Goal: Transaction & Acquisition: Purchase product/service

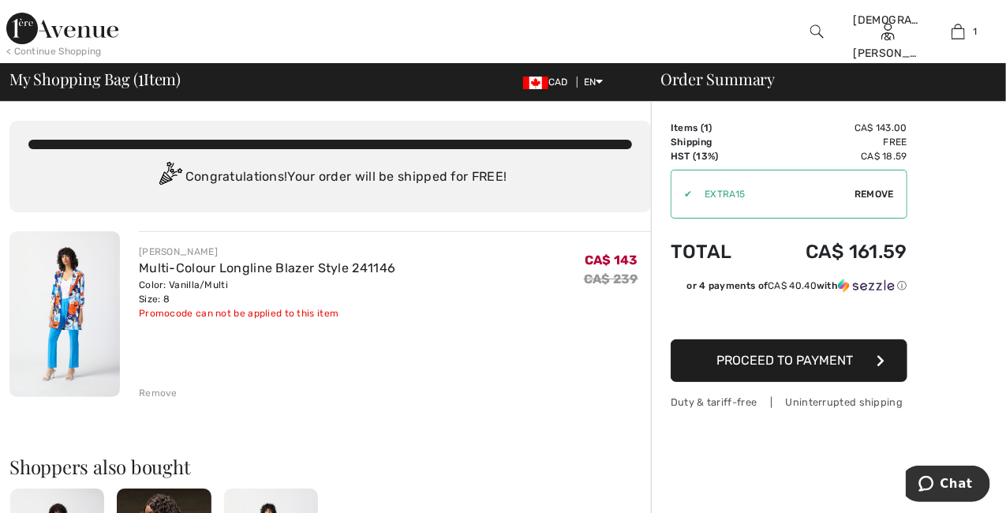
click at [801, 356] on span "Proceed to Payment" at bounding box center [785, 360] width 137 height 15
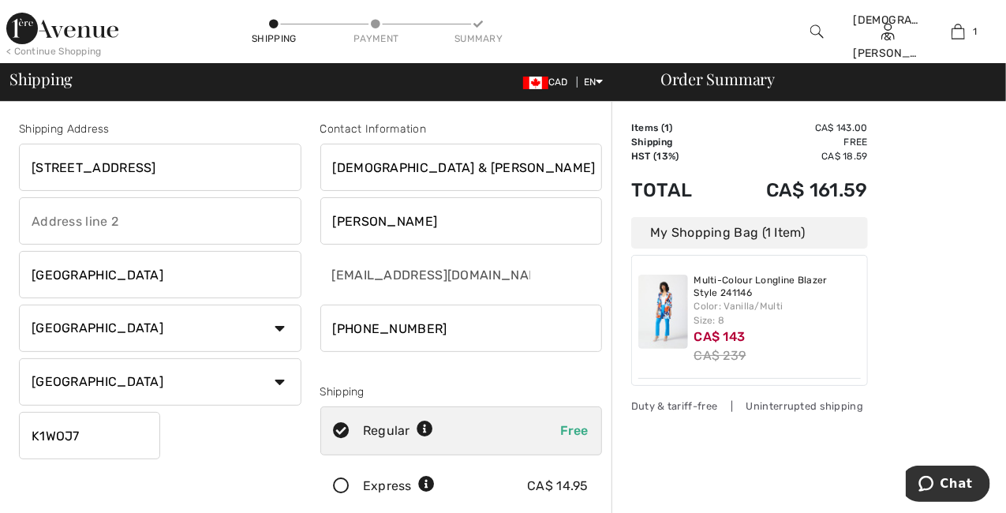
drag, startPoint x: 395, startPoint y: 221, endPoint x: 322, endPoint y: 221, distance: 73.4
click at [322, 221] on input "Diotte" at bounding box center [461, 220] width 282 height 47
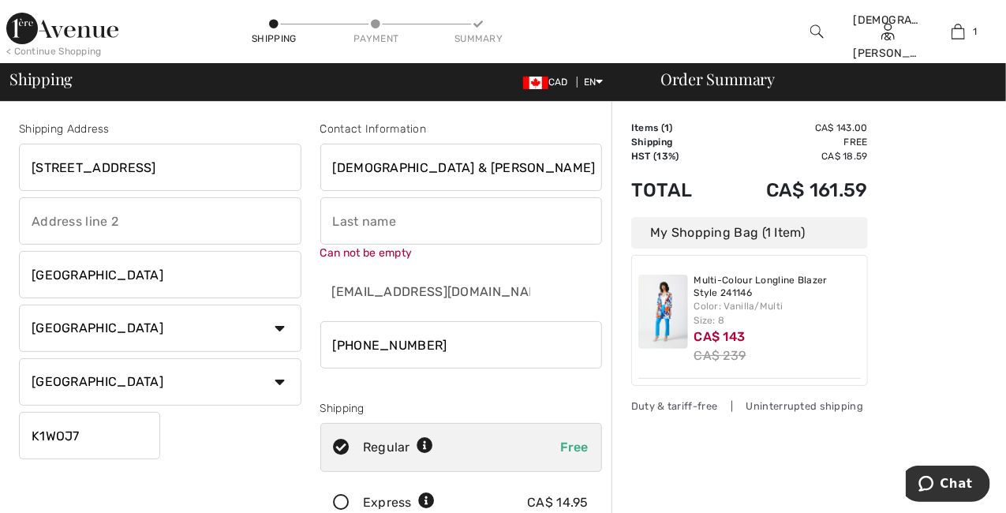
drag, startPoint x: 398, startPoint y: 163, endPoint x: 332, endPoint y: 162, distance: 66.3
click at [332, 162] on input "[DEMOGRAPHIC_DATA] & [PERSON_NAME]" at bounding box center [461, 167] width 282 height 47
type input "Christine"
click at [366, 223] on input "text" at bounding box center [461, 220] width 282 height 47
click at [478, 217] on input "Romain" at bounding box center [461, 220] width 282 height 47
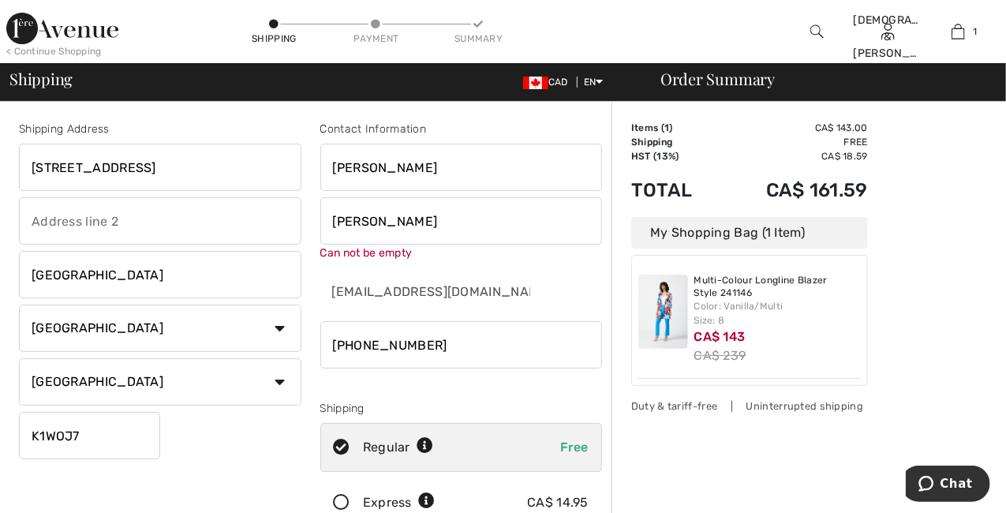
type input "[PERSON_NAME]"
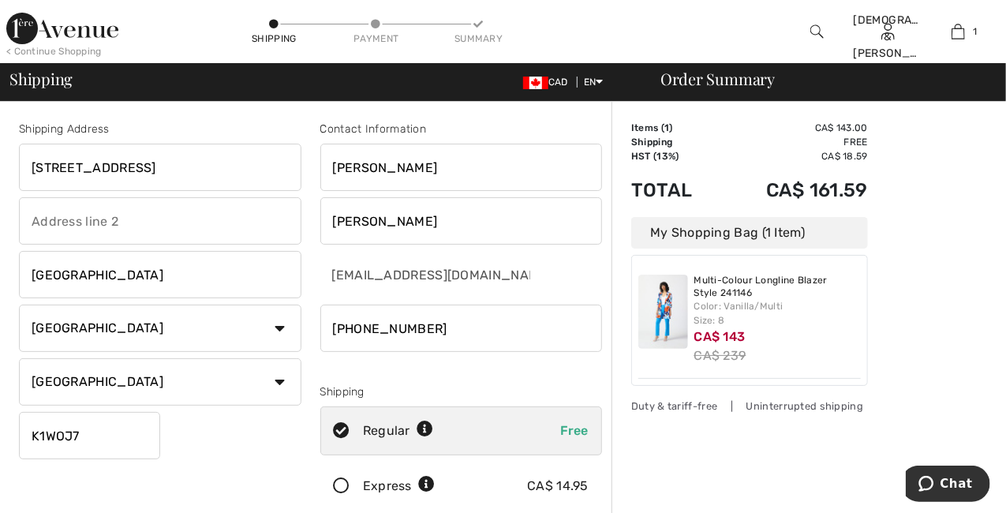
click at [191, 159] on input "201 Dragonfly Walk" at bounding box center [160, 167] width 282 height 47
drag, startPoint x: 166, startPoint y: 161, endPoint x: 16, endPoint y: 163, distance: 150.7
click at [17, 162] on div "Shipping Address 201 Dragonfly Walk Orleans Country Canada United States Afghan…" at bounding box center [159, 319] width 301 height 396
click at [231, 156] on input "206-100 rue" at bounding box center [160, 167] width 282 height 47
drag, startPoint x: 266, startPoint y: 219, endPoint x: 269, endPoint y: 207, distance: 13.0
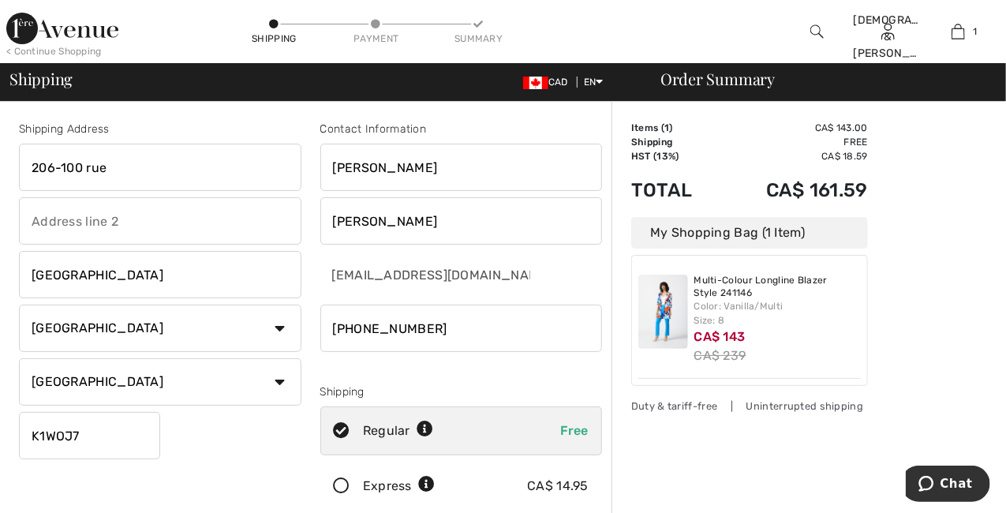
click at [267, 219] on input "text" at bounding box center [160, 220] width 282 height 47
click at [222, 158] on input "206-100 rue" at bounding box center [160, 167] width 282 height 47
click at [212, 153] on input "206-100 rue André-Prévost" at bounding box center [160, 167] width 282 height 47
type input "206-100 rue André-Prévost"
click at [254, 219] on input "text" at bounding box center [160, 220] width 282 height 47
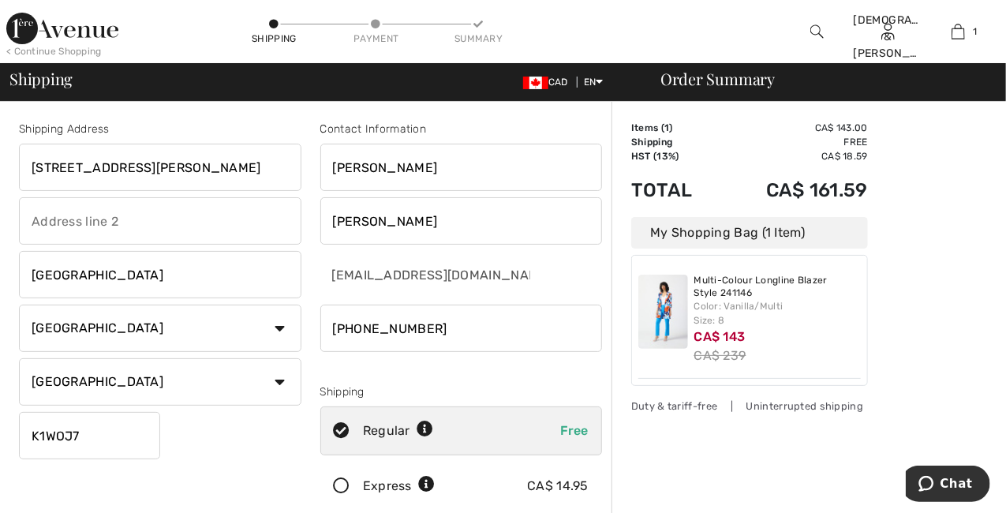
click at [62, 279] on input "Orleans" at bounding box center [160, 274] width 282 height 47
drag, startPoint x: 87, startPoint y: 272, endPoint x: 21, endPoint y: 267, distance: 65.7
click at [21, 267] on input "Orleans" at bounding box center [160, 274] width 282 height 47
click at [211, 267] on input "Montréal" at bounding box center [160, 274] width 282 height 47
type input "Montréal"
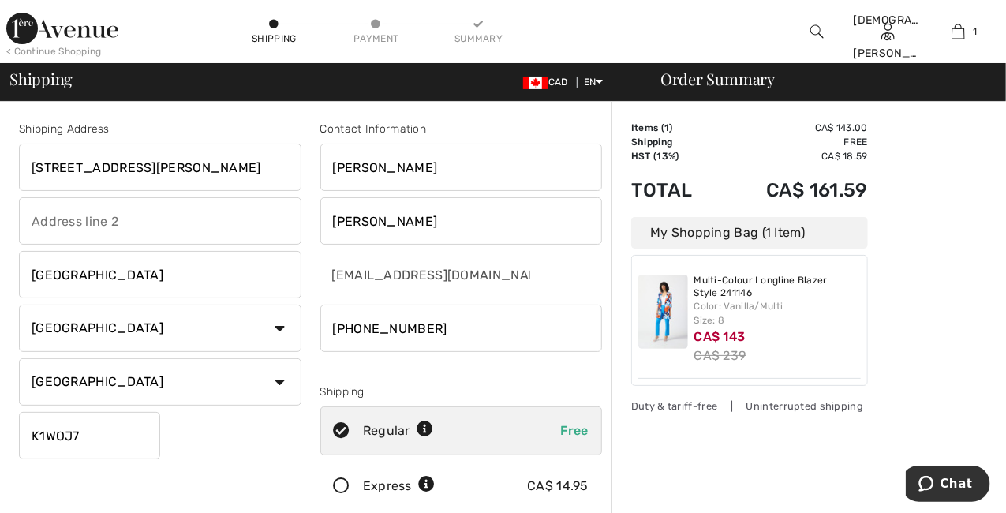
drag, startPoint x: 444, startPoint y: 329, endPoint x: 327, endPoint y: 334, distance: 116.9
click at [327, 334] on input "phone" at bounding box center [461, 328] width 282 height 47
click at [455, 332] on input "phone" at bounding box center [461, 328] width 282 height 47
click at [354, 324] on input "phone" at bounding box center [461, 328] width 282 height 47
click at [376, 324] on input "phone" at bounding box center [461, 328] width 282 height 47
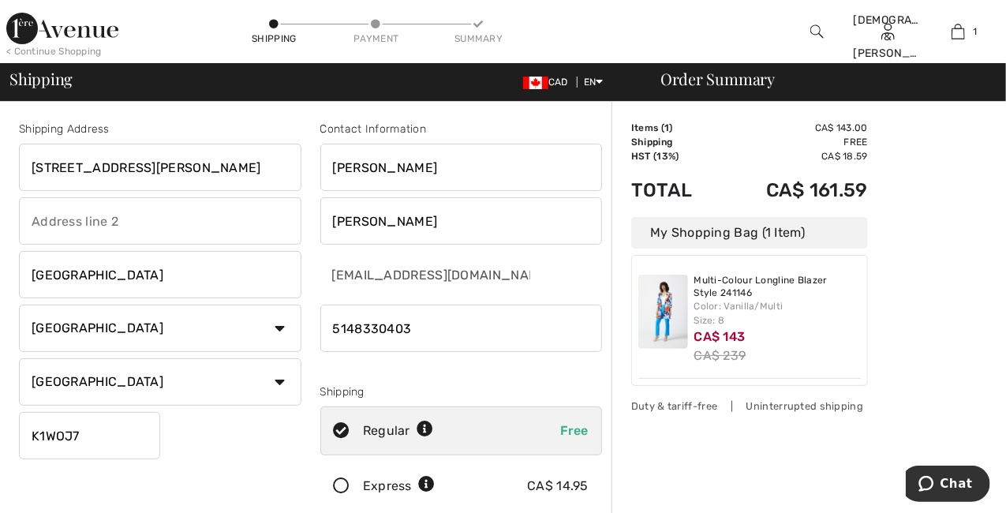
type input "5148330403"
click at [133, 383] on select "State/Province Alberta British Columbia Manitoba New Brunswick Newfoundland and…" at bounding box center [160, 381] width 282 height 47
select select "QC"
click at [19, 358] on select "State/Province Alberta British Columbia Manitoba New Brunswick Newfoundland and…" at bounding box center [160, 381] width 282 height 47
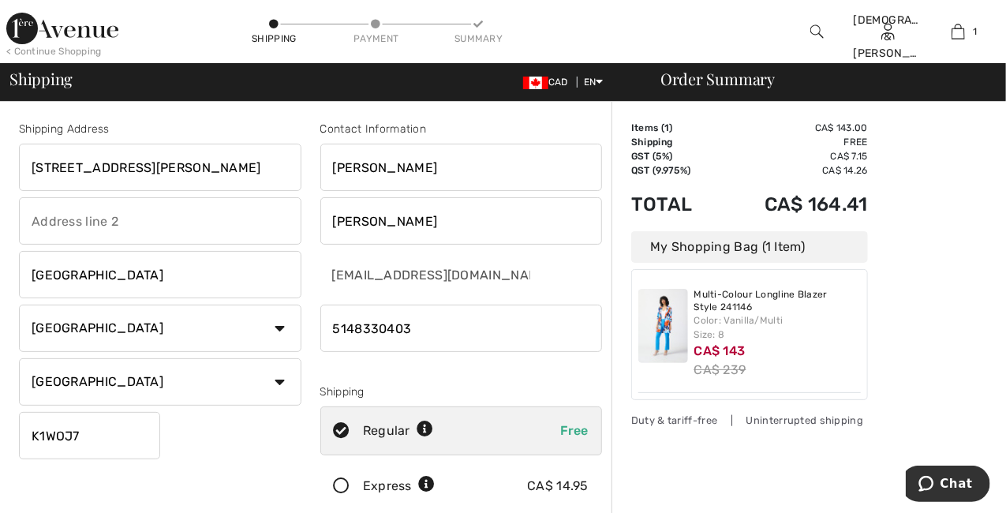
drag, startPoint x: 92, startPoint y: 428, endPoint x: 20, endPoint y: 435, distance: 72.9
click at [20, 435] on input "K1WOJ7" at bounding box center [89, 435] width 141 height 47
click at [57, 439] on input "H3E0C3" at bounding box center [89, 435] width 141 height 47
type input "H3E0C3"
click at [191, 436] on div "Shipping Address 206-100 rue André-Prévost Montréal Country Canada United State…" at bounding box center [159, 319] width 301 height 396
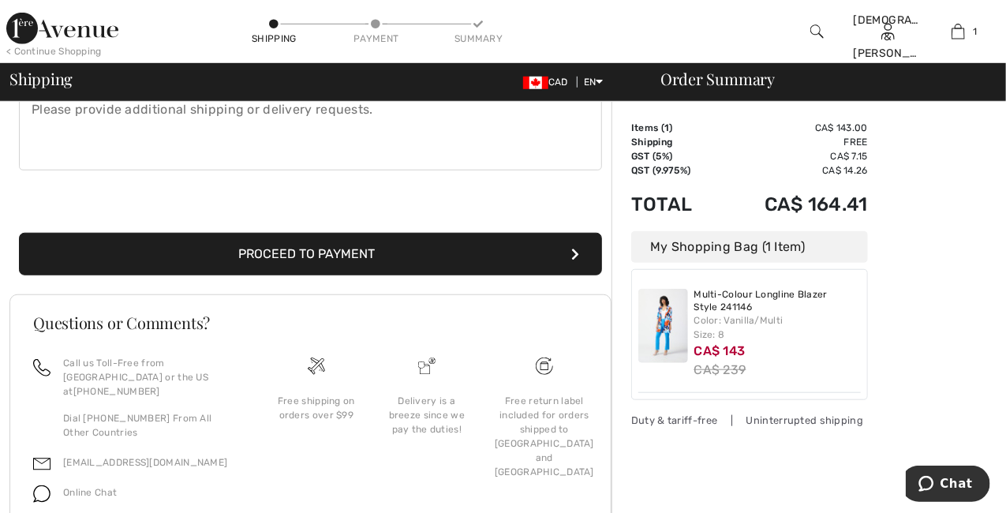
scroll to position [472, 0]
click at [350, 255] on button "Proceed to Payment" at bounding box center [310, 254] width 583 height 43
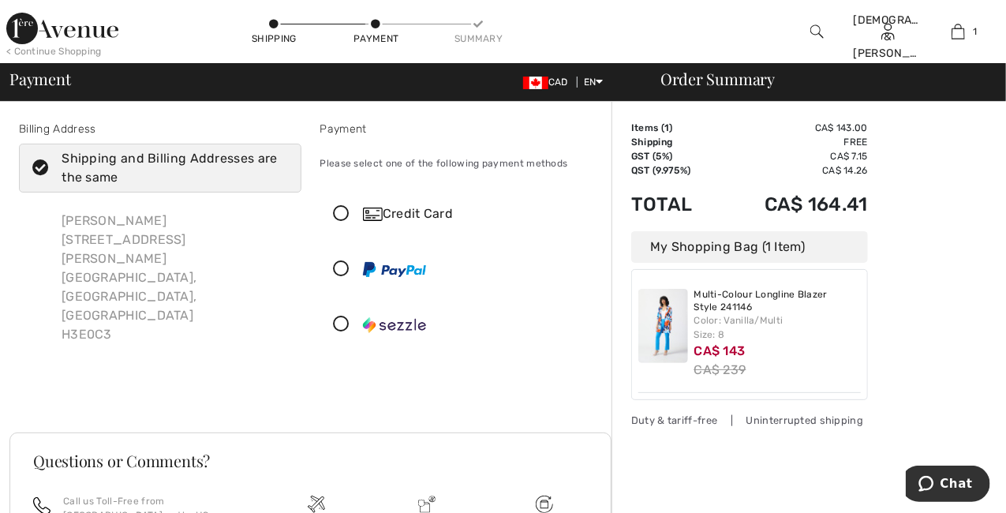
click at [339, 216] on icon at bounding box center [342, 214] width 42 height 17
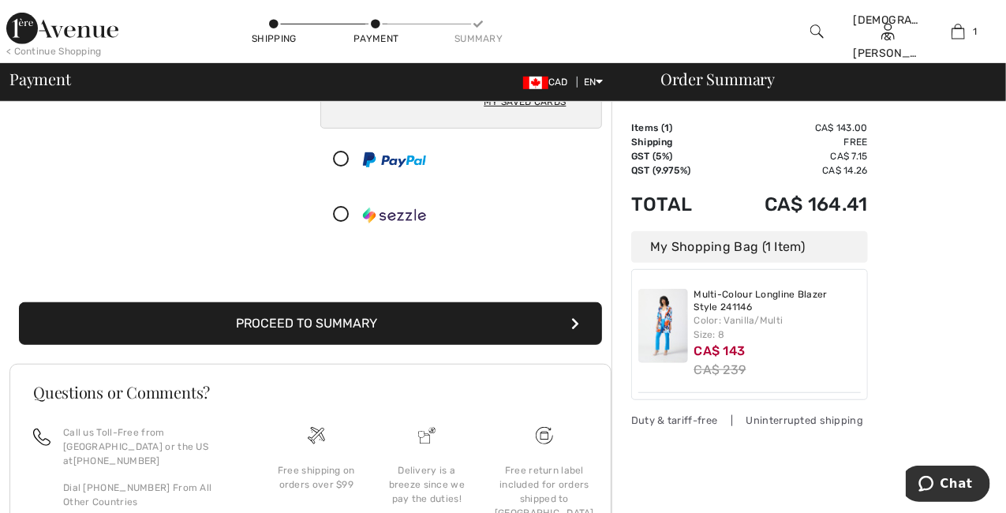
scroll to position [314, 0]
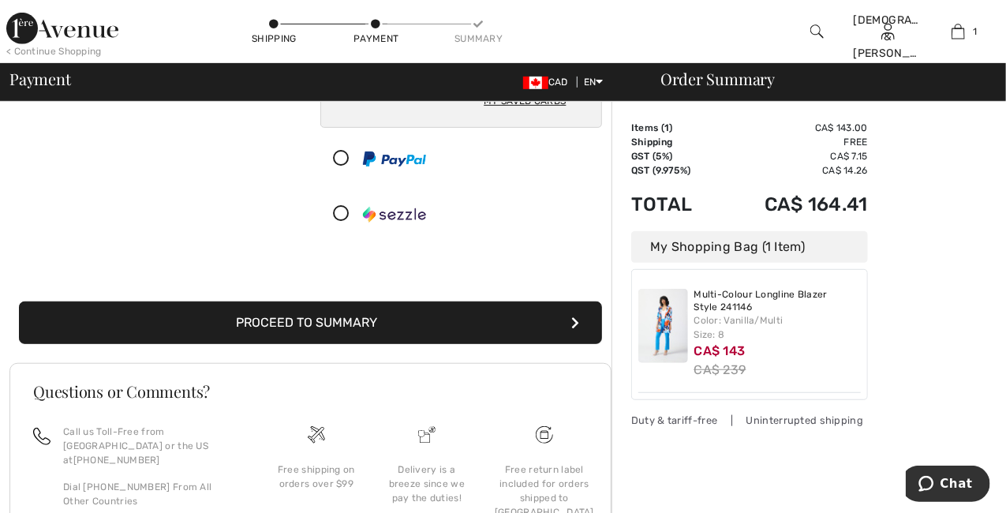
click at [267, 317] on button "Proceed to Summary" at bounding box center [310, 322] width 583 height 43
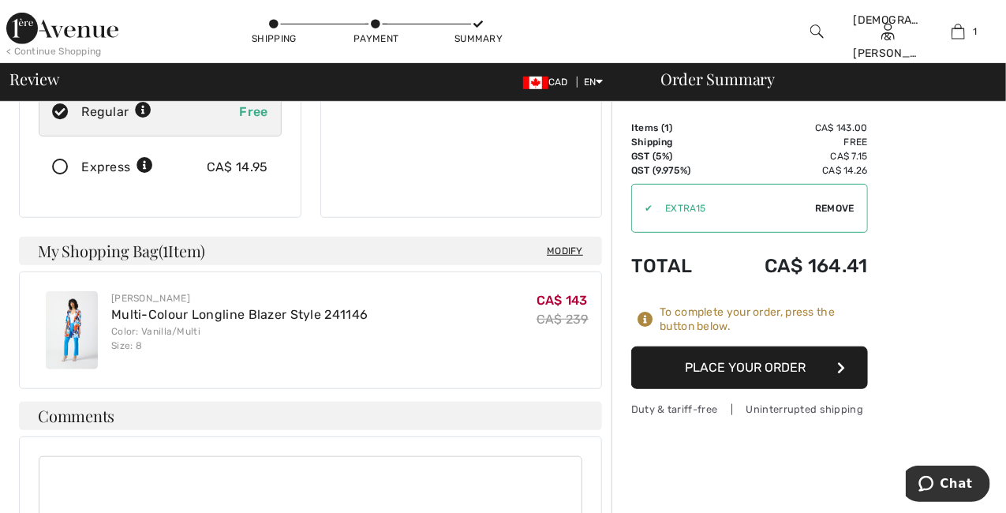
scroll to position [314, 0]
click at [836, 207] on span "Remove" at bounding box center [834, 208] width 39 height 14
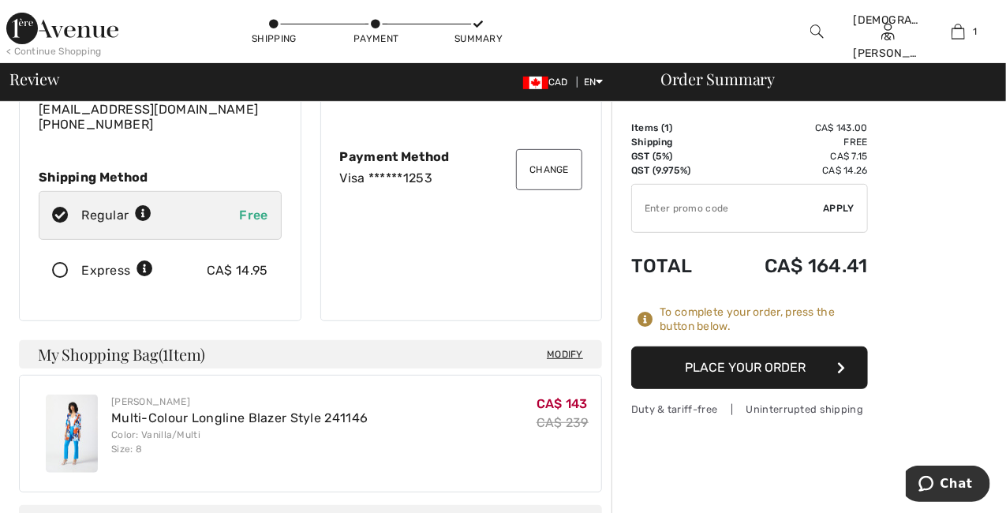
scroll to position [208, 0]
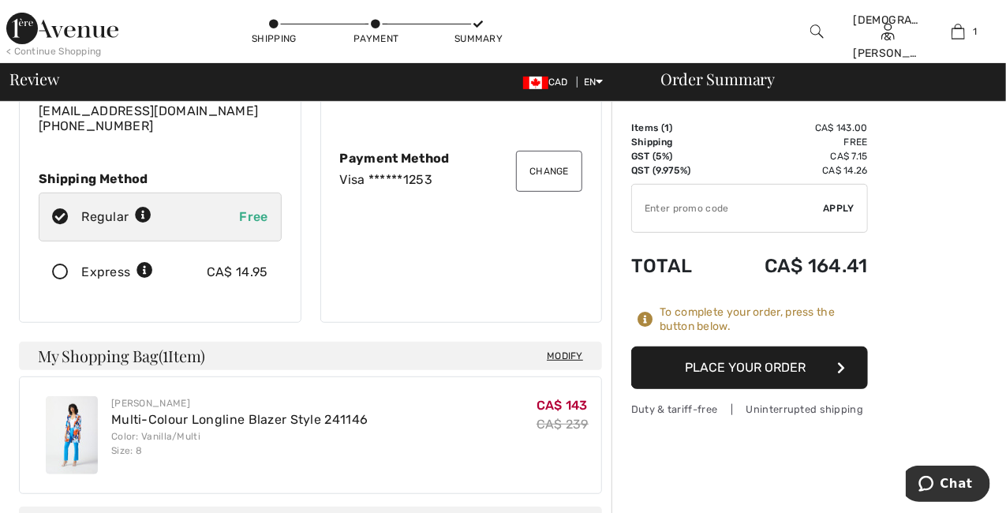
click at [73, 396] on img at bounding box center [72, 435] width 52 height 78
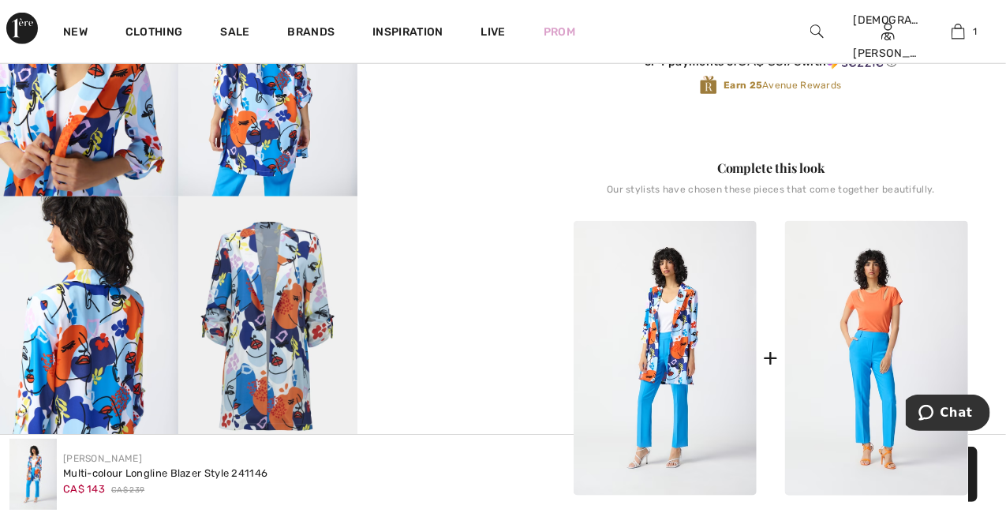
scroll to position [630, 0]
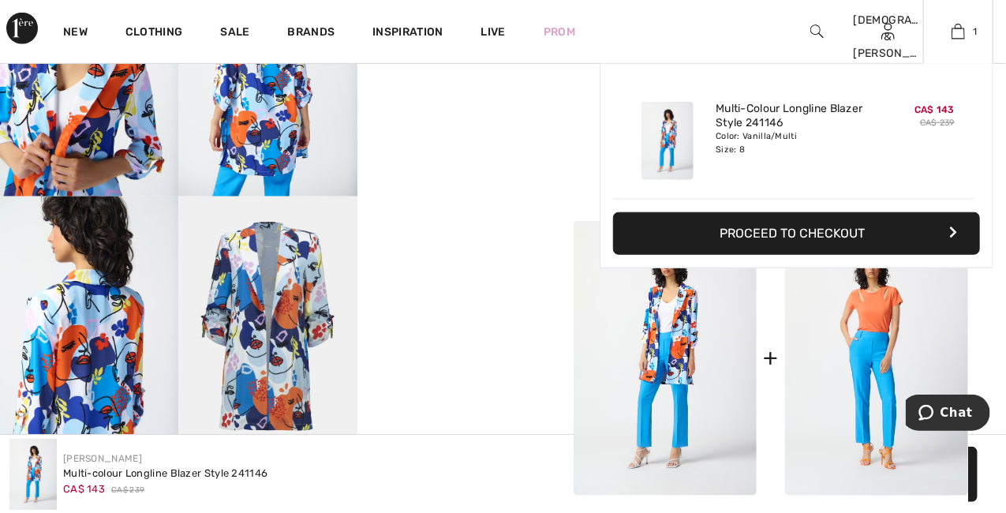
click at [845, 222] on button "Proceed to Checkout" at bounding box center [796, 233] width 367 height 43
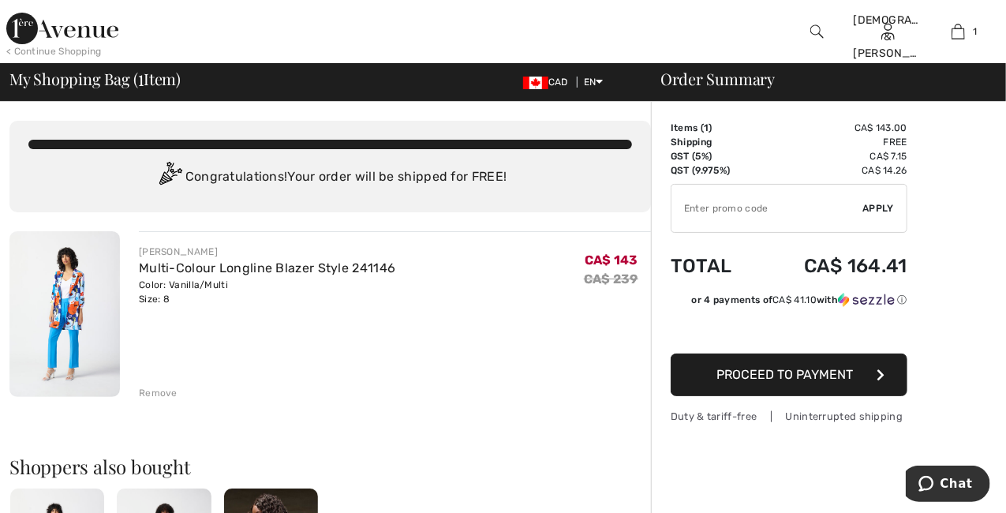
click at [812, 376] on span "Proceed to Payment" at bounding box center [785, 374] width 137 height 15
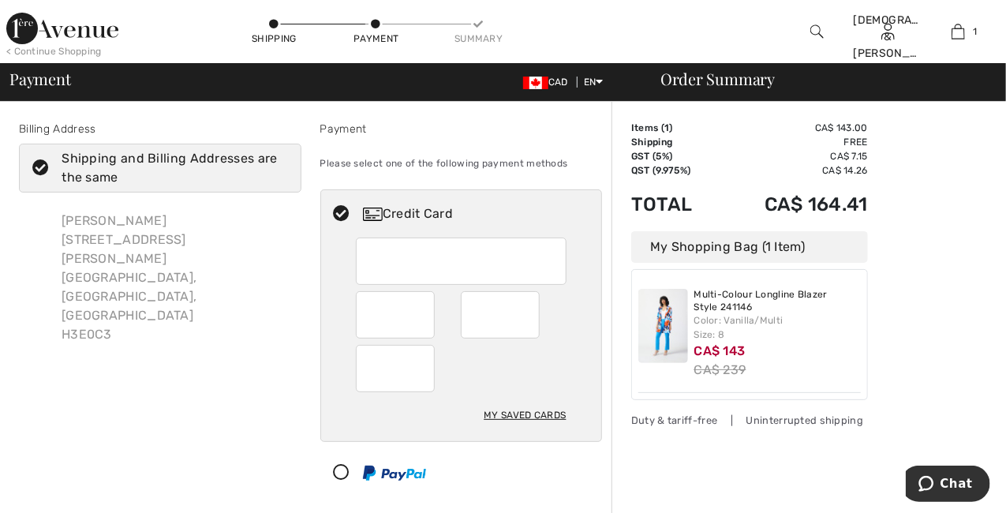
click at [226, 390] on div "Billing Address Shipping and Billing Addresses are the same [PERSON_NAME] [STRE…" at bounding box center [159, 340] width 301 height 438
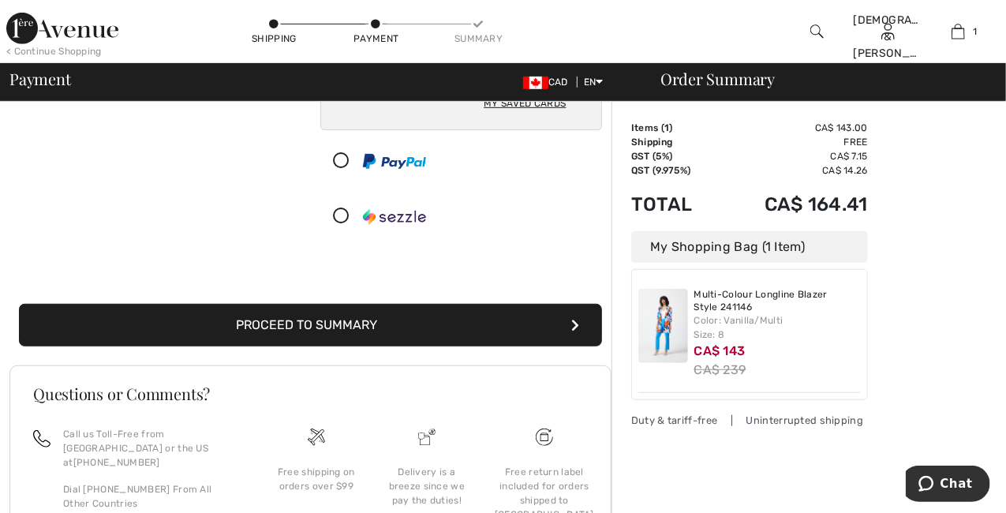
scroll to position [312, 0]
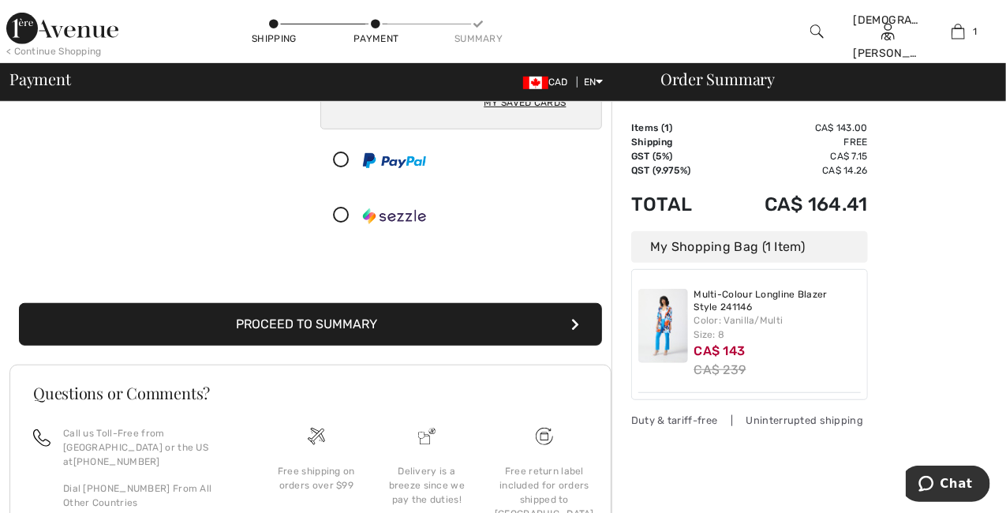
click at [282, 324] on button "Proceed to Summary" at bounding box center [310, 324] width 583 height 43
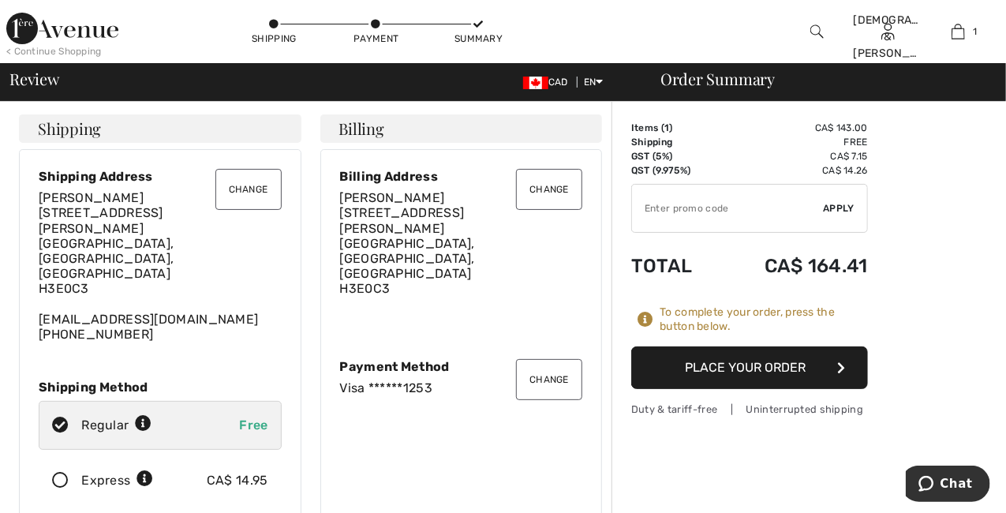
click at [751, 364] on button "Place Your Order" at bounding box center [749, 367] width 237 height 43
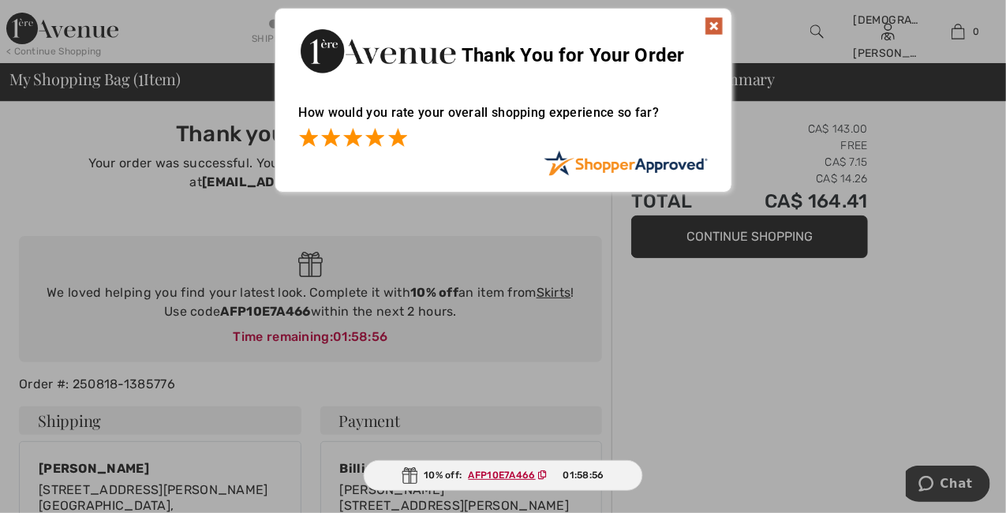
click at [393, 139] on span at bounding box center [397, 137] width 19 height 19
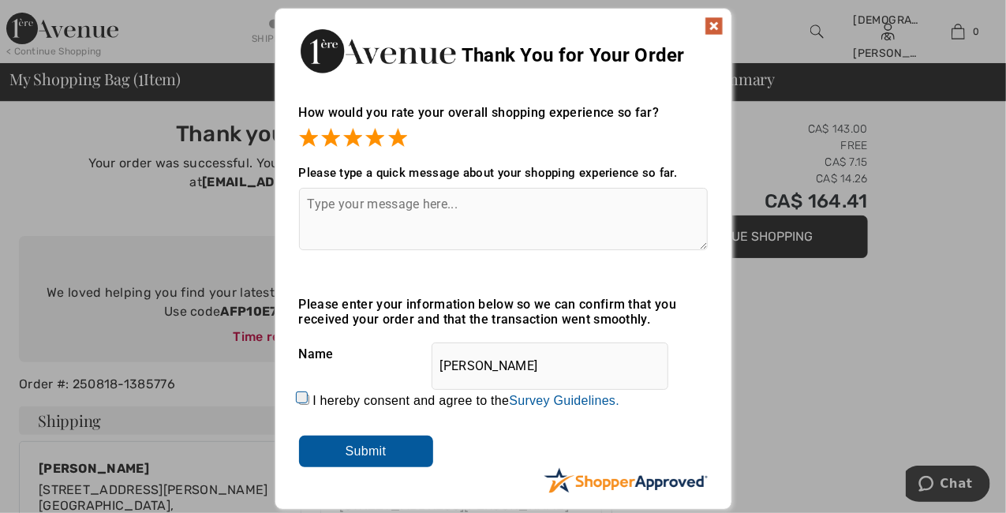
drag, startPoint x: 301, startPoint y: 401, endPoint x: 324, endPoint y: 410, distance: 23.7
click at [303, 401] on input "I hereby consent and agree to the By submitting a review, you grant permission …" at bounding box center [304, 400] width 10 height 10
checkbox input "true"
click at [379, 451] on input "Submit" at bounding box center [366, 452] width 134 height 32
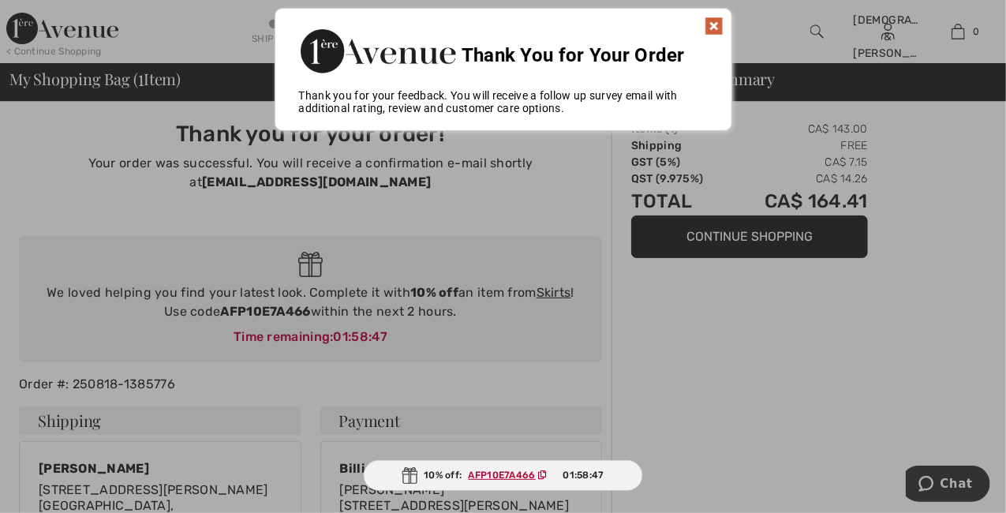
click at [718, 21] on img at bounding box center [714, 26] width 19 height 19
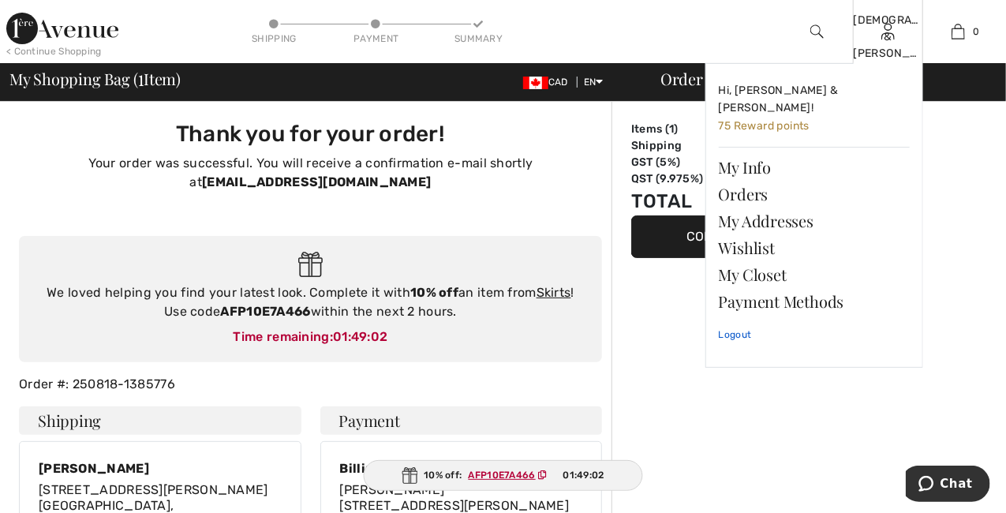
click at [749, 321] on link "Logout" at bounding box center [814, 334] width 191 height 39
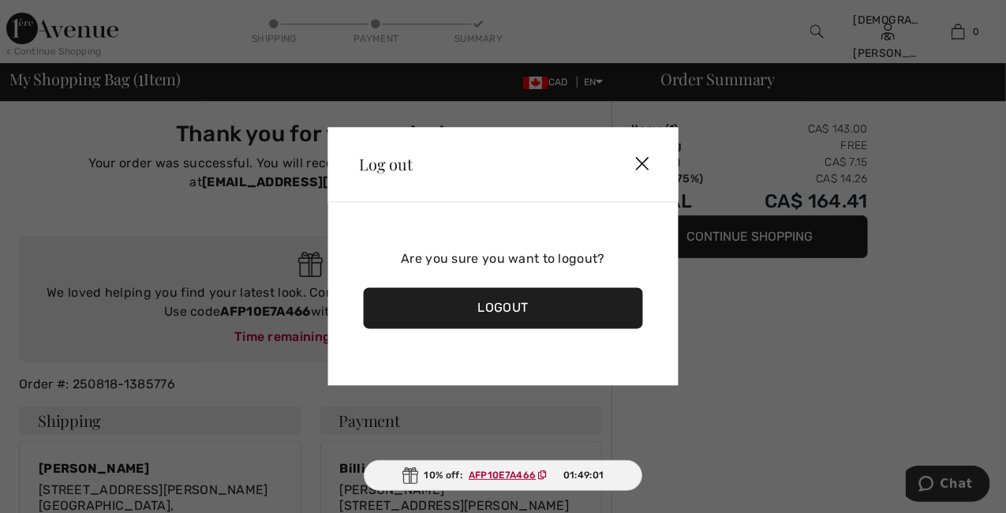
click at [519, 308] on div "Logout" at bounding box center [503, 308] width 280 height 41
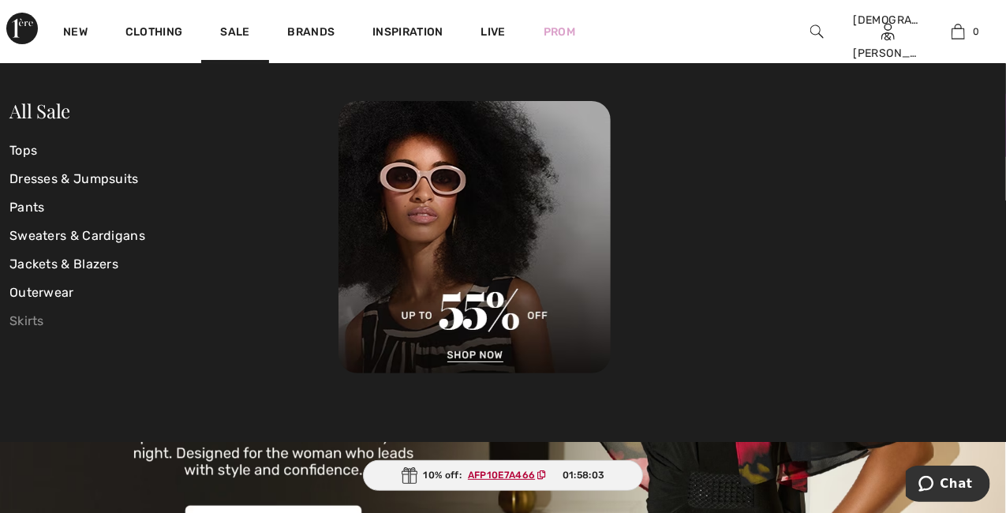
click at [41, 323] on link "Skirts" at bounding box center [173, 321] width 329 height 28
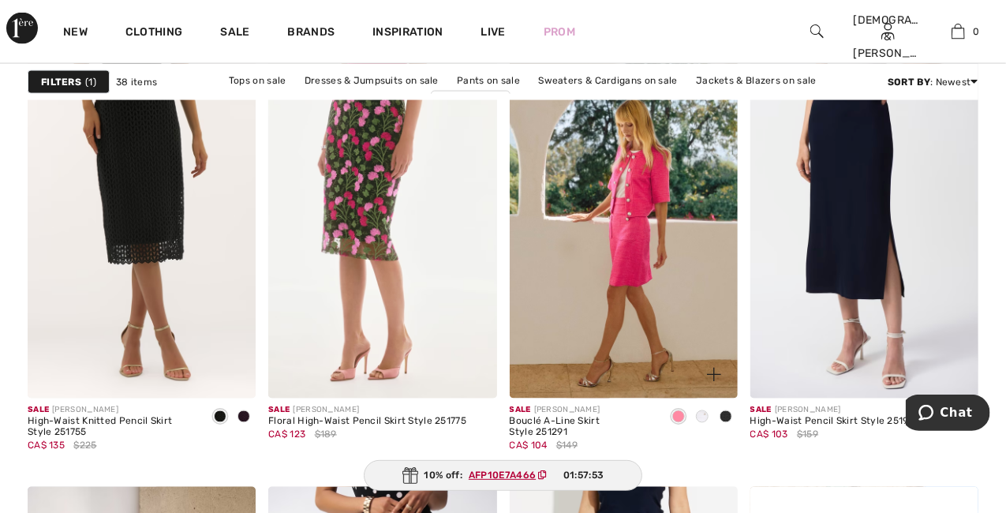
scroll to position [1102, 0]
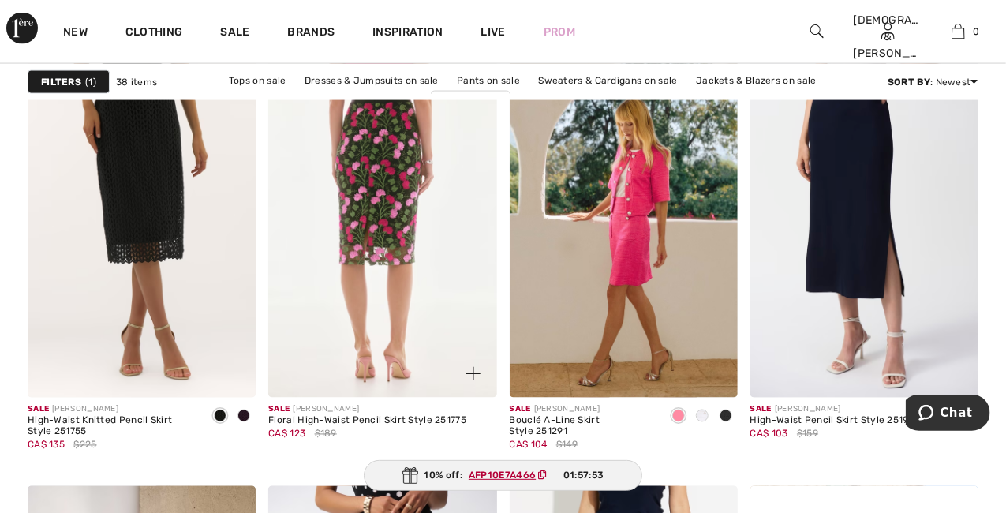
click at [379, 160] on img at bounding box center [382, 226] width 228 height 342
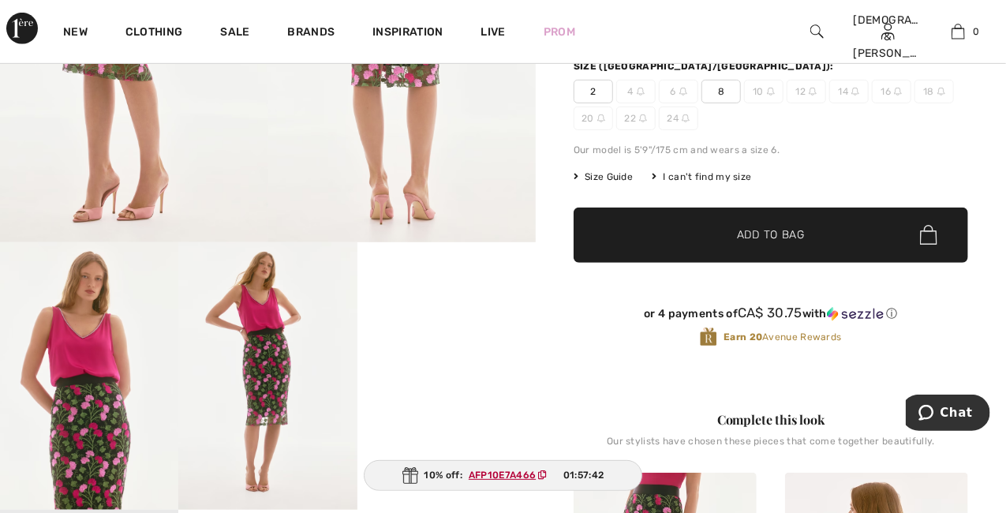
scroll to position [316, 0]
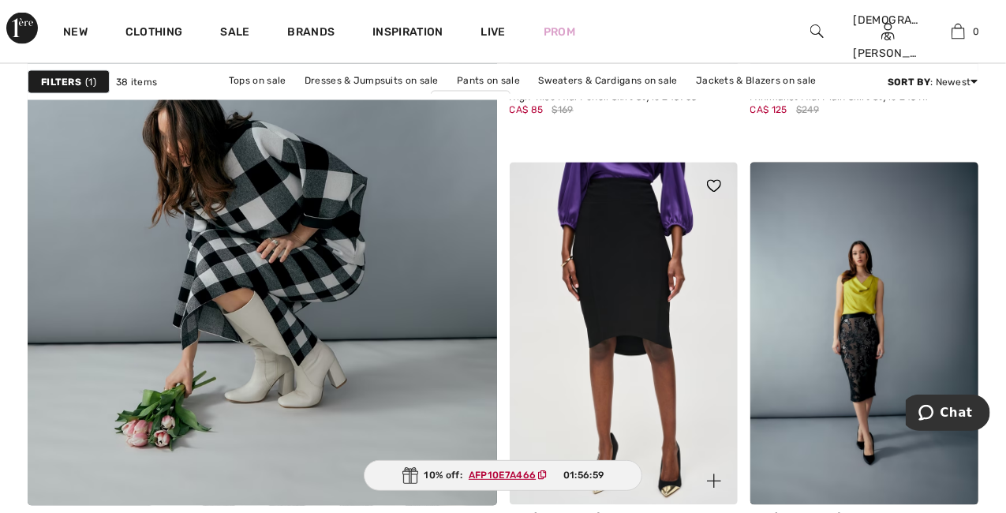
scroll to position [3938, 0]
click at [633, 261] on img at bounding box center [624, 334] width 228 height 342
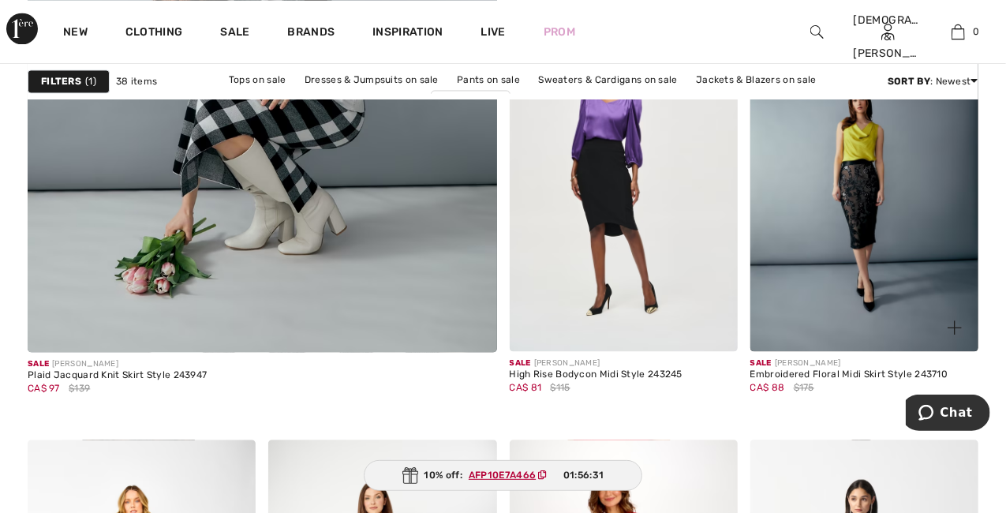
scroll to position [4094, 0]
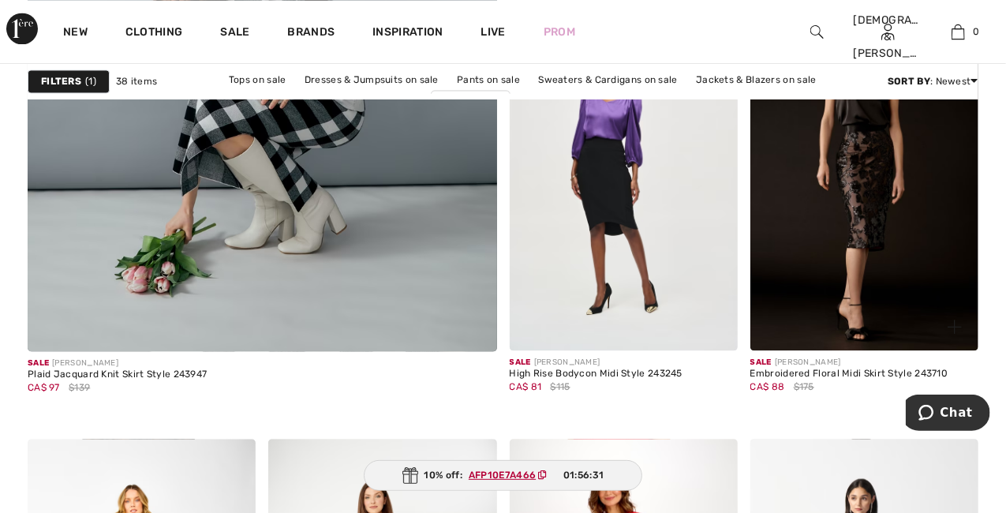
click at [862, 216] on img at bounding box center [864, 179] width 228 height 342
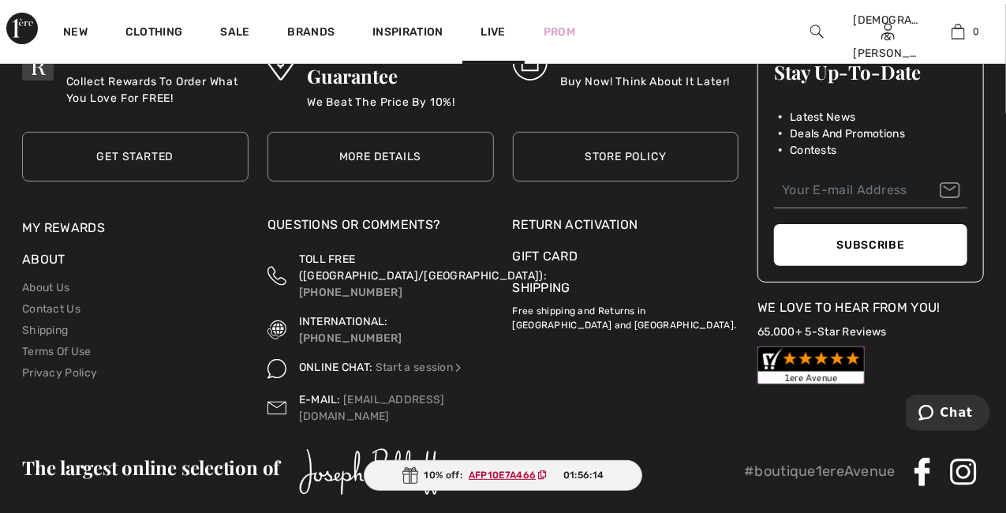
scroll to position [5305, 0]
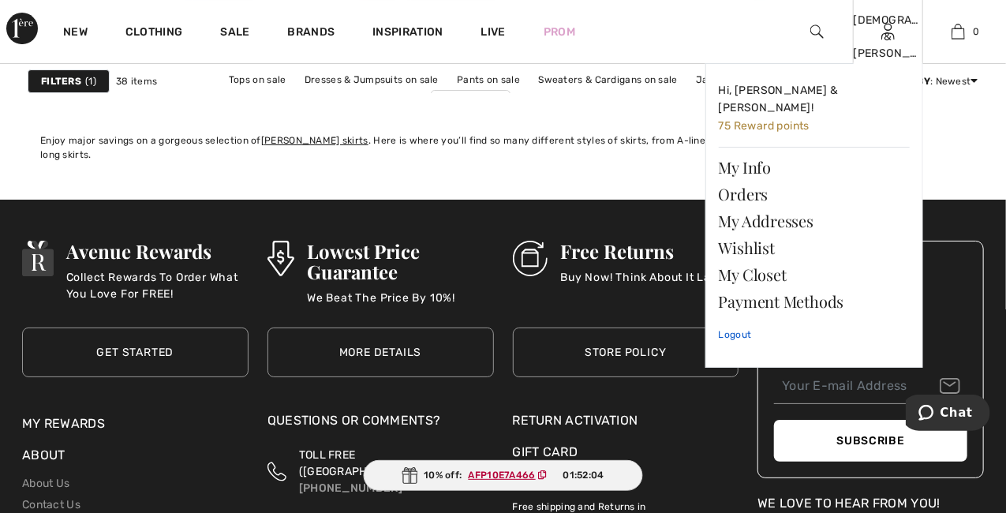
click at [746, 322] on link "Logout" at bounding box center [814, 334] width 191 height 39
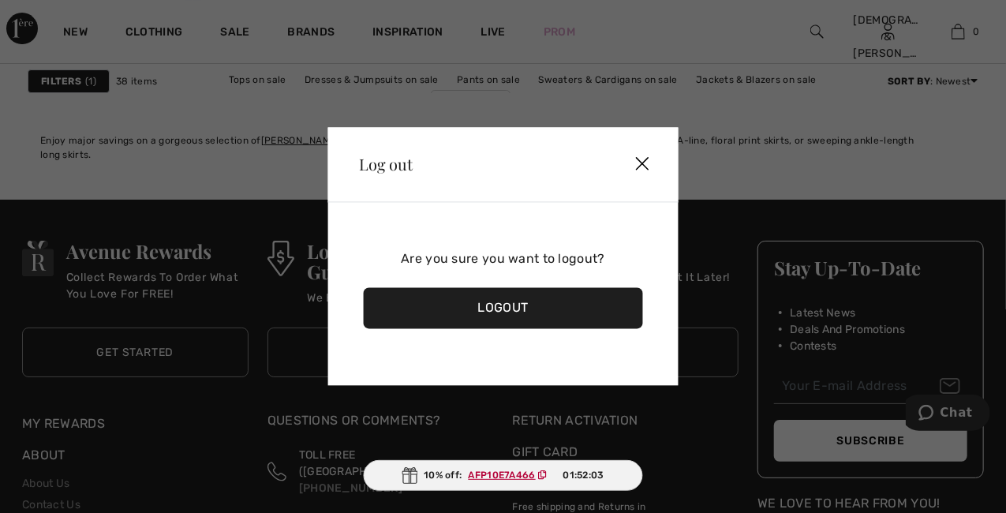
click at [541, 305] on div "Logout" at bounding box center [503, 308] width 280 height 41
